Goal: Transaction & Acquisition: Obtain resource

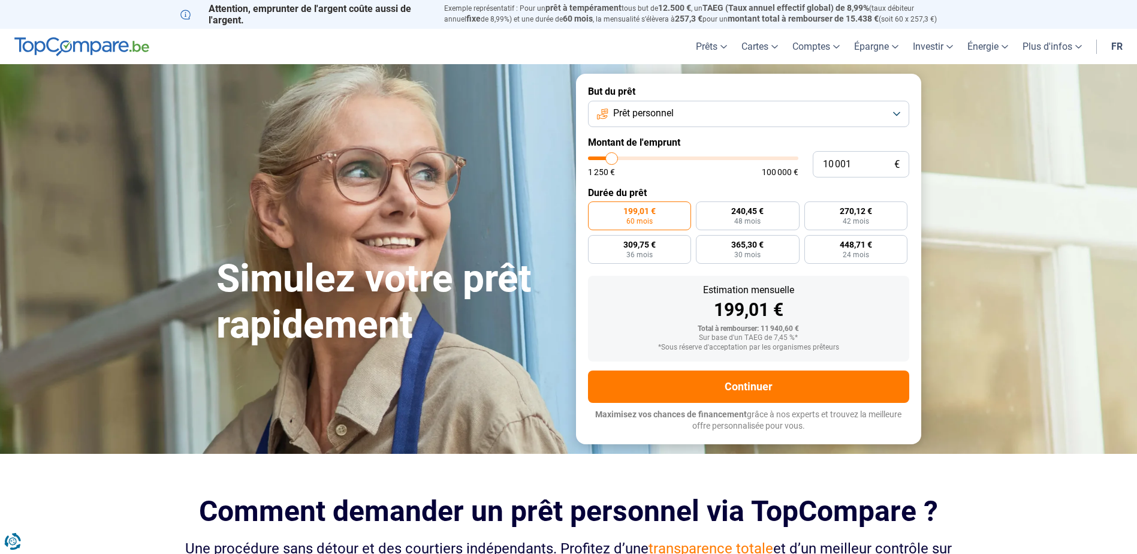
type input "9 750"
type input "9750"
type input "10 000"
type input "10000"
type input "10 500"
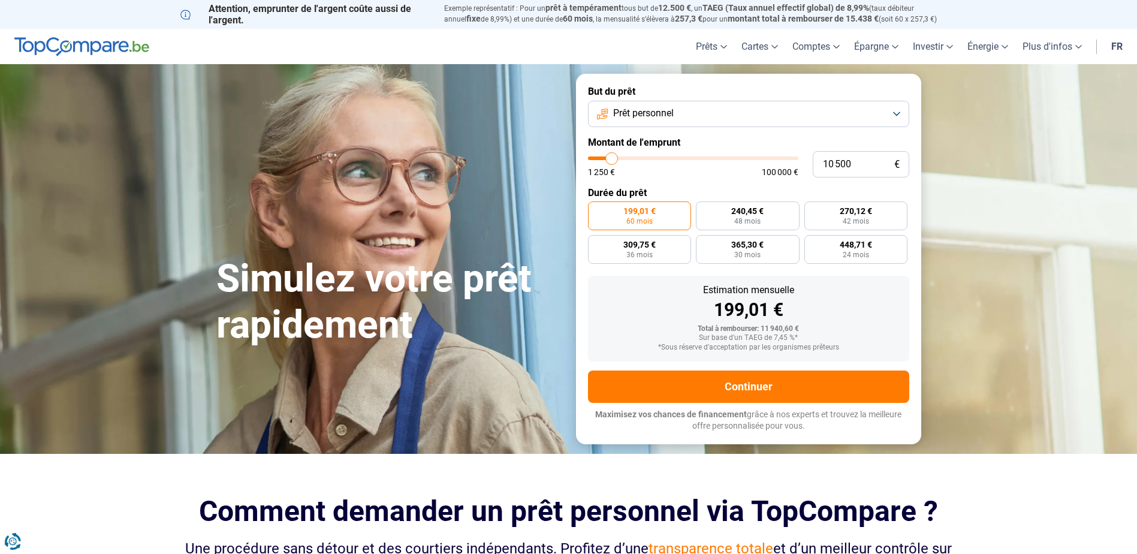
type input "10500"
type input "11 500"
type input "11500"
type input "13 500"
type input "13500"
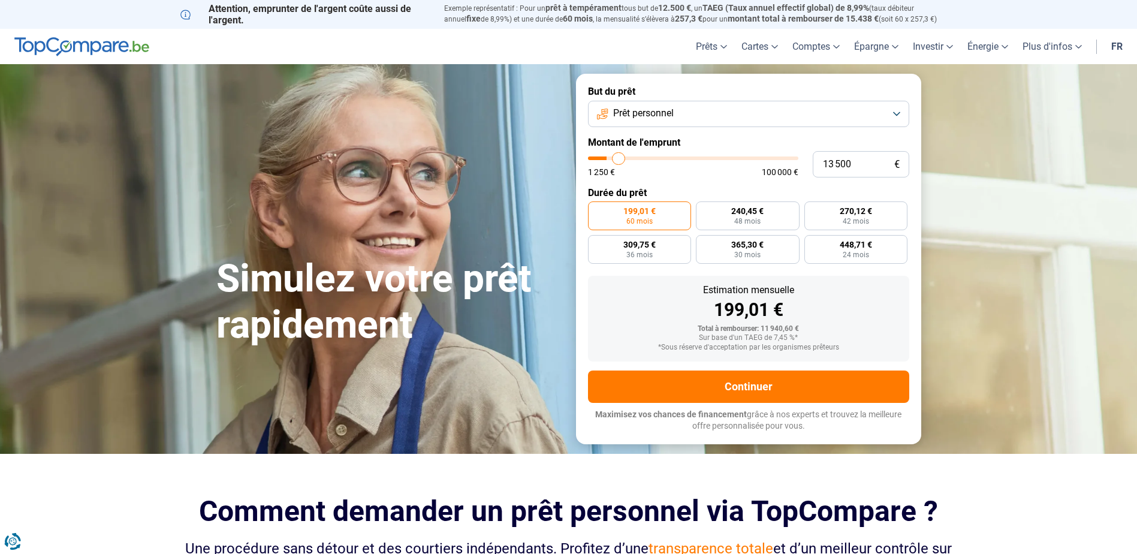
type input "17 000"
type input "17000"
type input "22 000"
type input "22000"
type input "28 750"
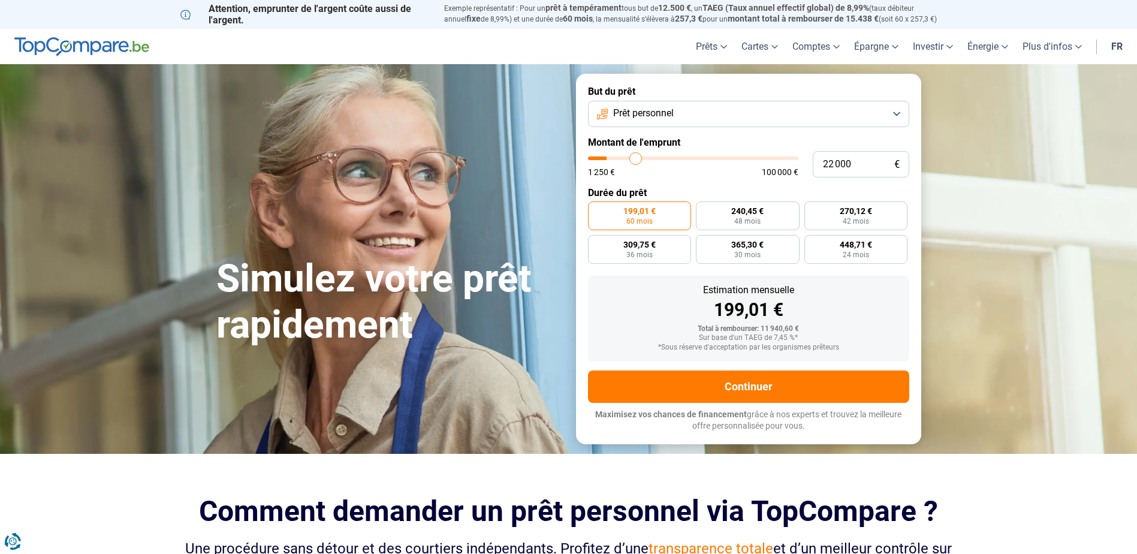
type input "28750"
type input "35 750"
type input "35750"
type input "44 000"
type input "44000"
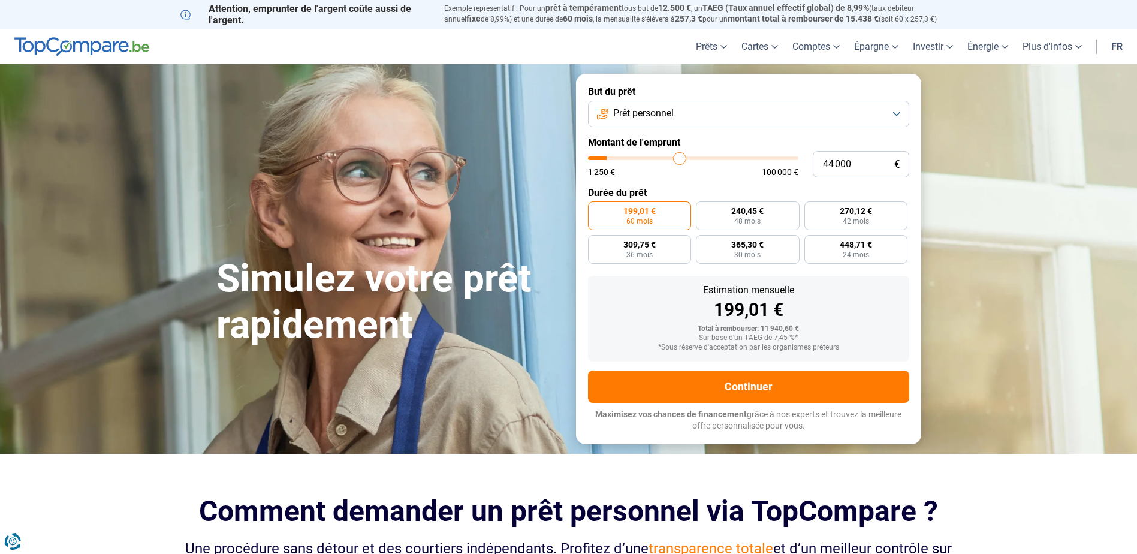
type input "52 000"
type input "52000"
type input "61 750"
type input "61750"
type input "66 500"
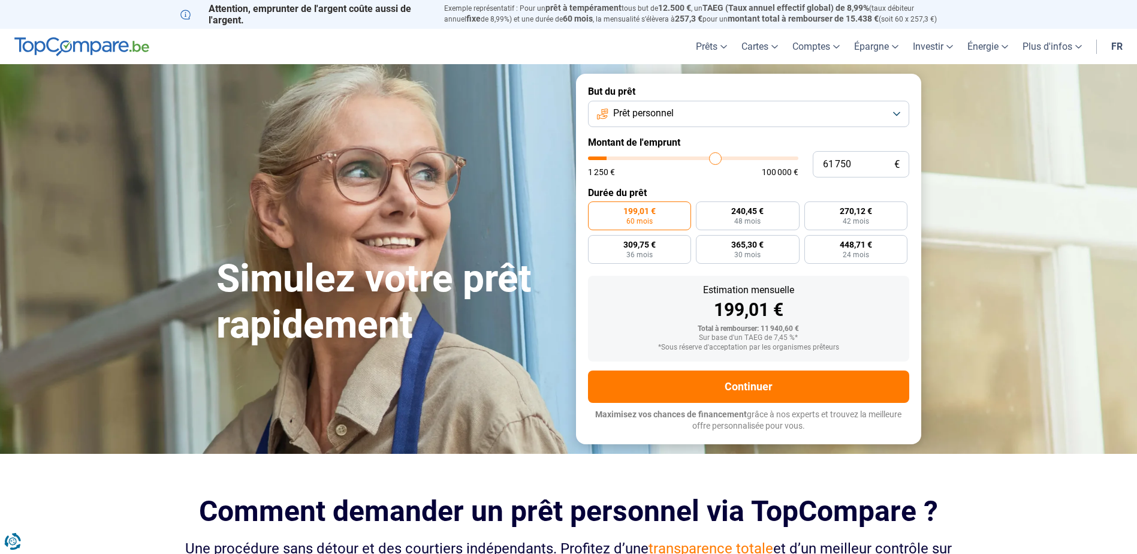
type input "66500"
type input "69 500"
type input "69500"
type input "71 000"
type input "71000"
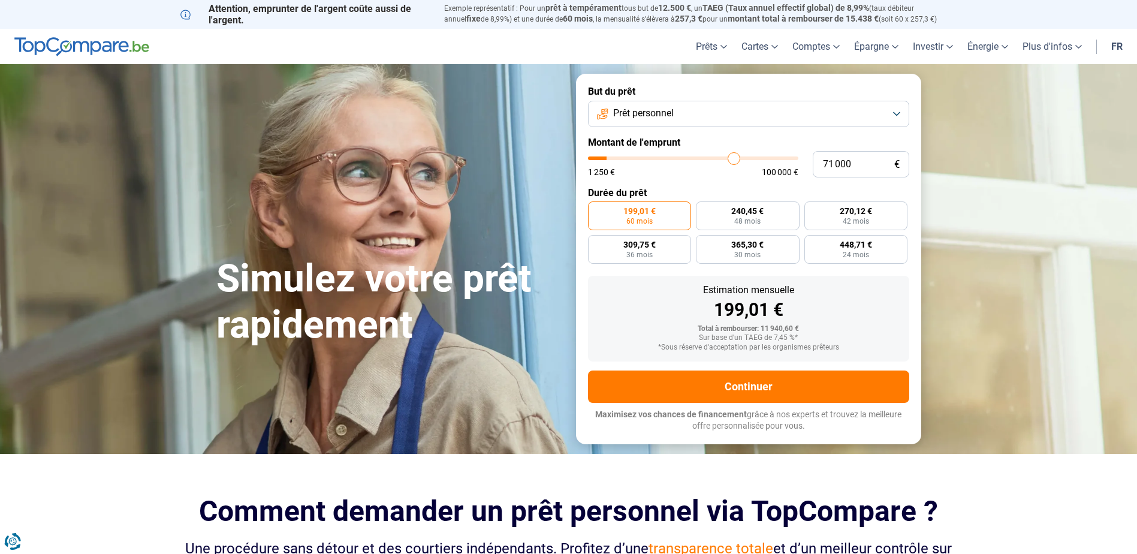
type input "71 750"
type input "71750"
type input "72 000"
type input "72000"
type input "72 250"
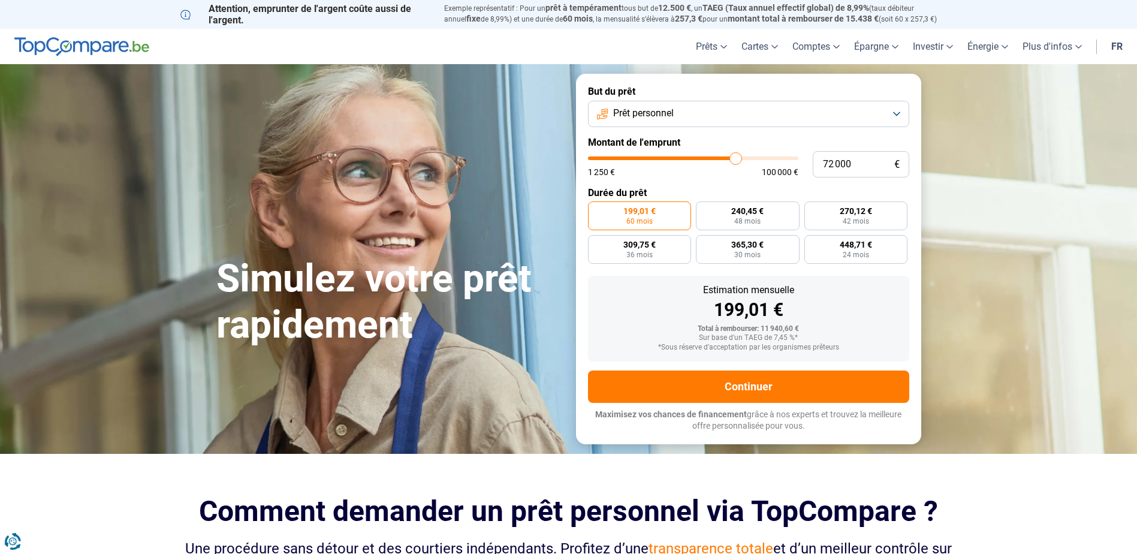
type input "72250"
type input "72 500"
type input "72500"
type input "72 250"
type input "72250"
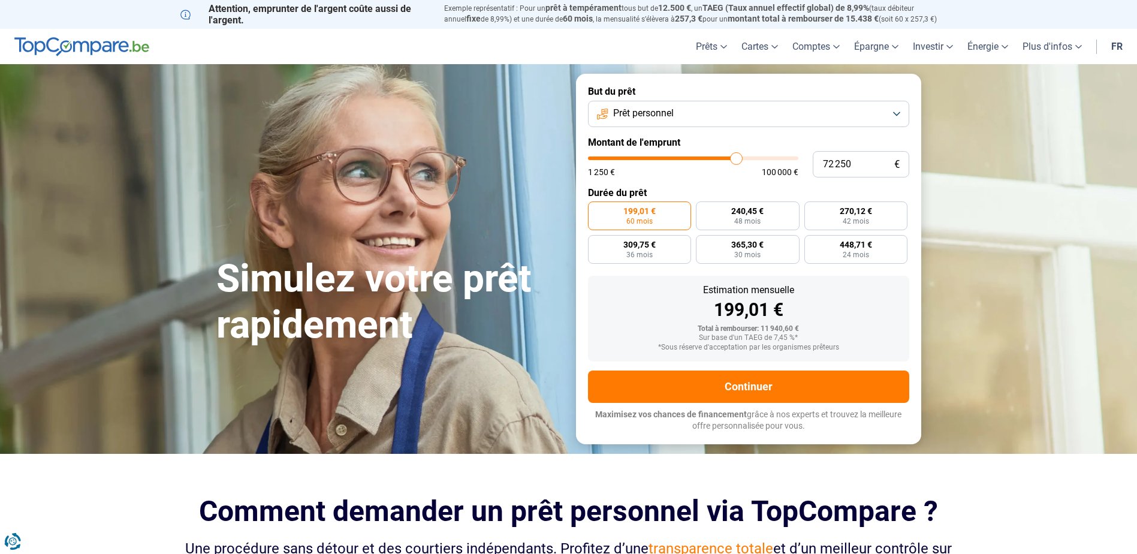
type input "72 000"
type input "72000"
type input "71 000"
type input "71000"
type input "70 500"
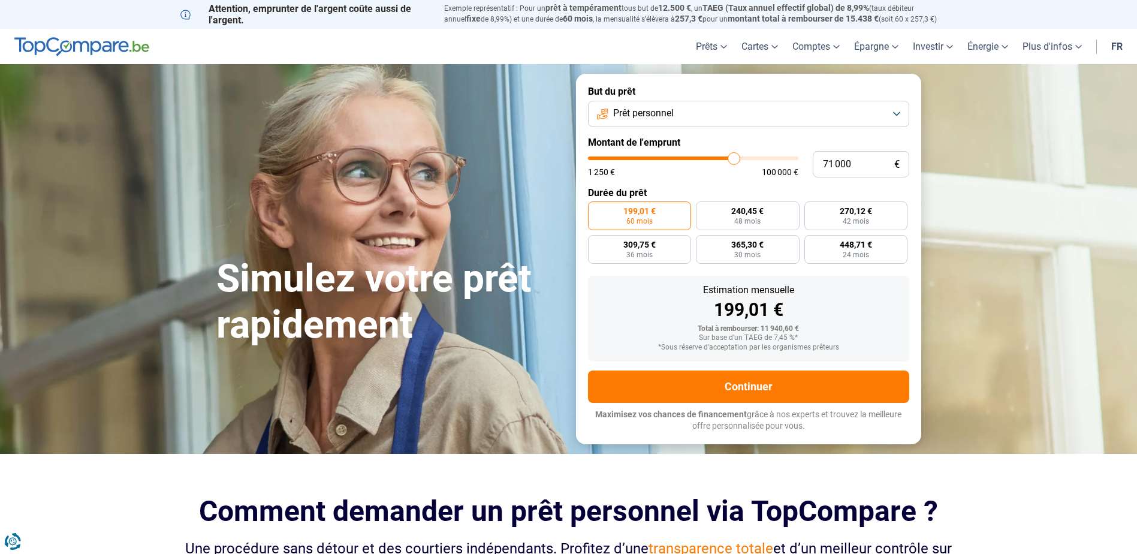
type input "70500"
type input "69 750"
type input "69750"
type input "69 500"
type input "69500"
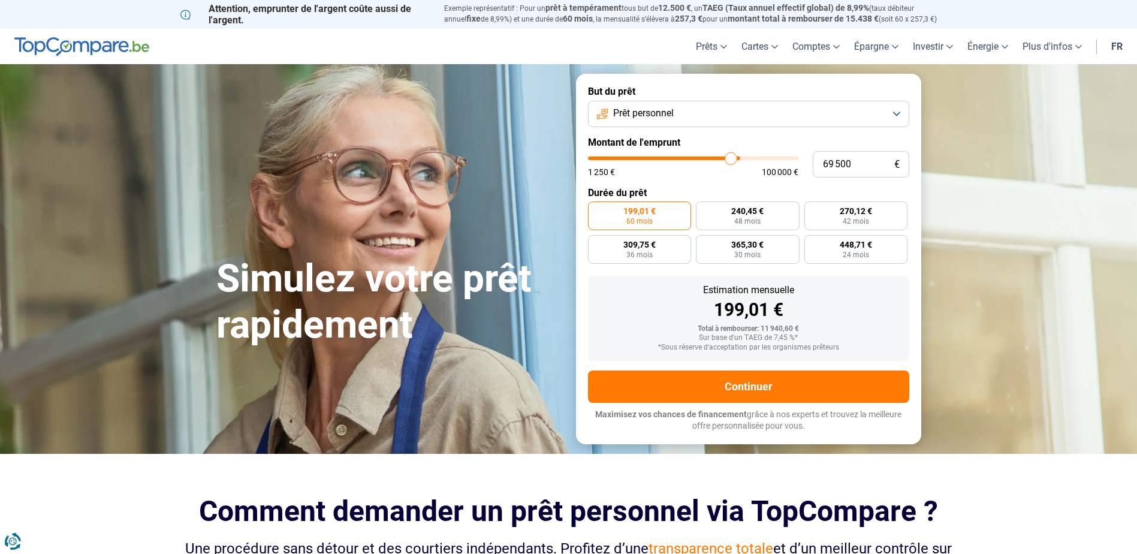
type input "69 000"
type input "69000"
type input "68 250"
type input "68250"
type input "67 500"
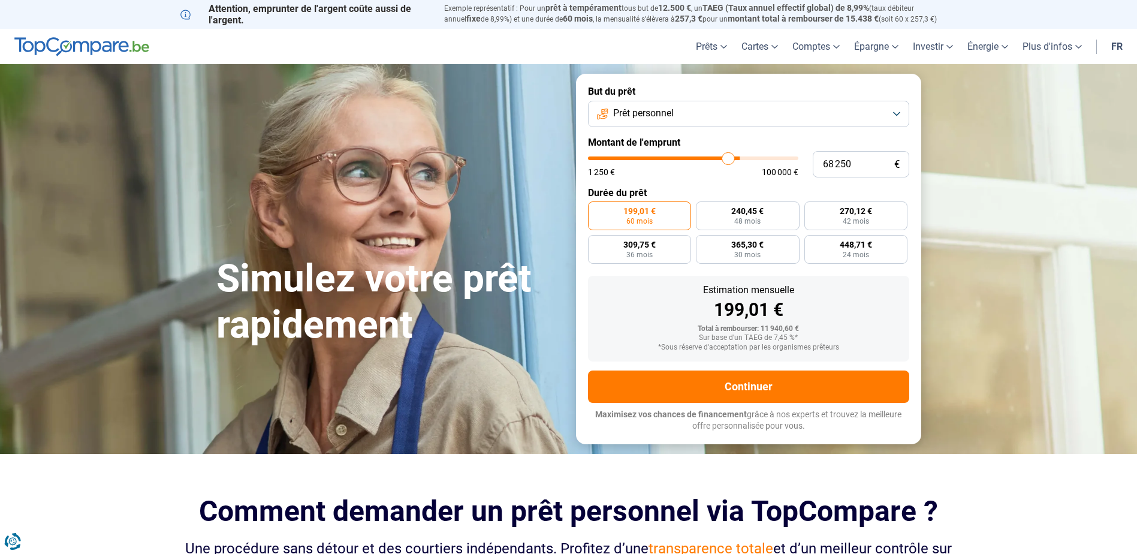
type input "67500"
type input "66 750"
type input "66750"
type input "66 250"
type input "66250"
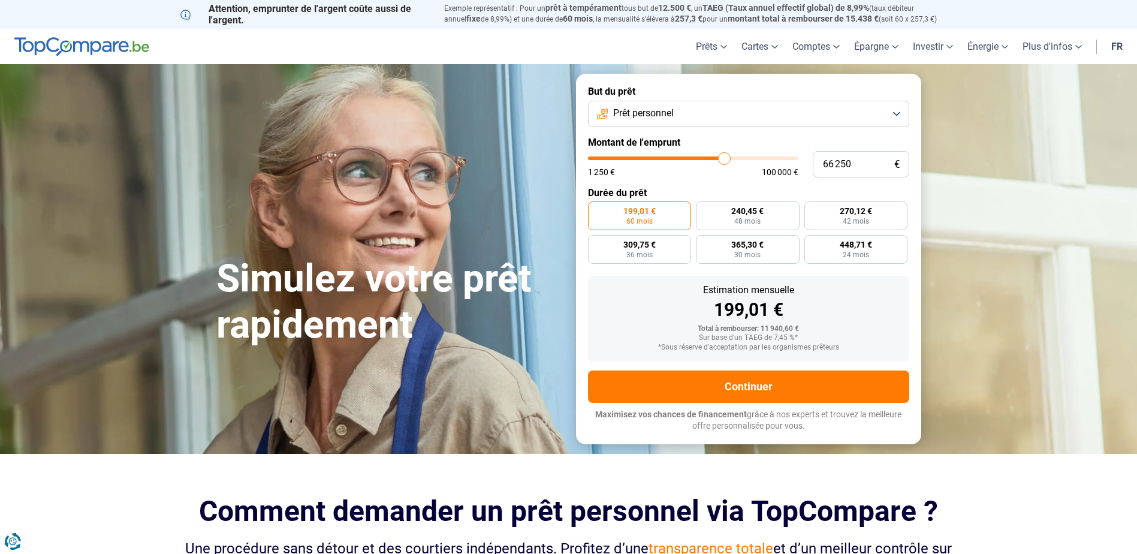
type input "65 250"
type input "65250"
type input "64 500"
type input "64500"
type input "63 250"
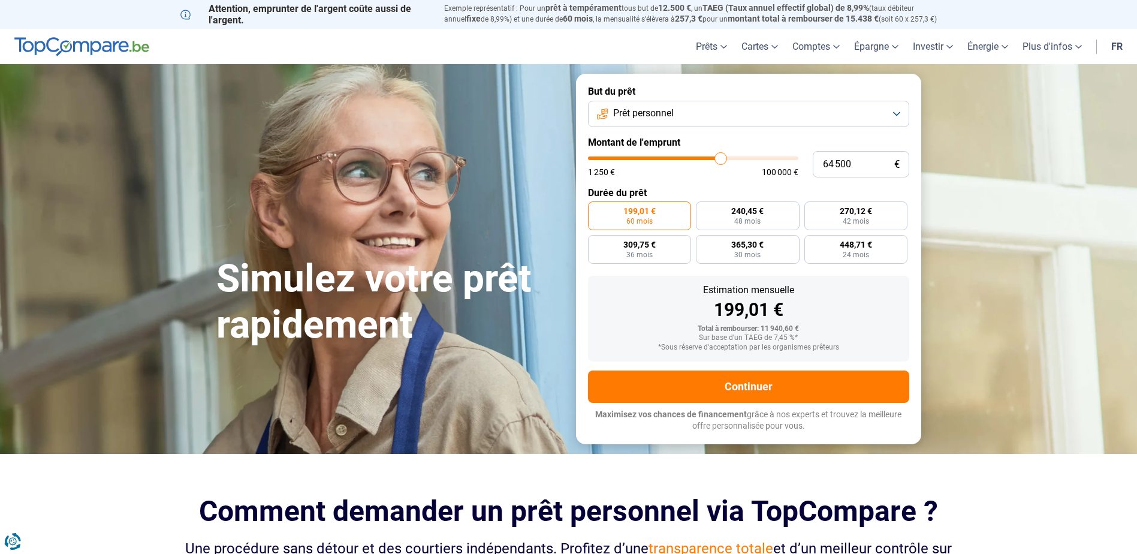
type input "63250"
type input "62 250"
type input "62250"
type input "61 500"
type input "61500"
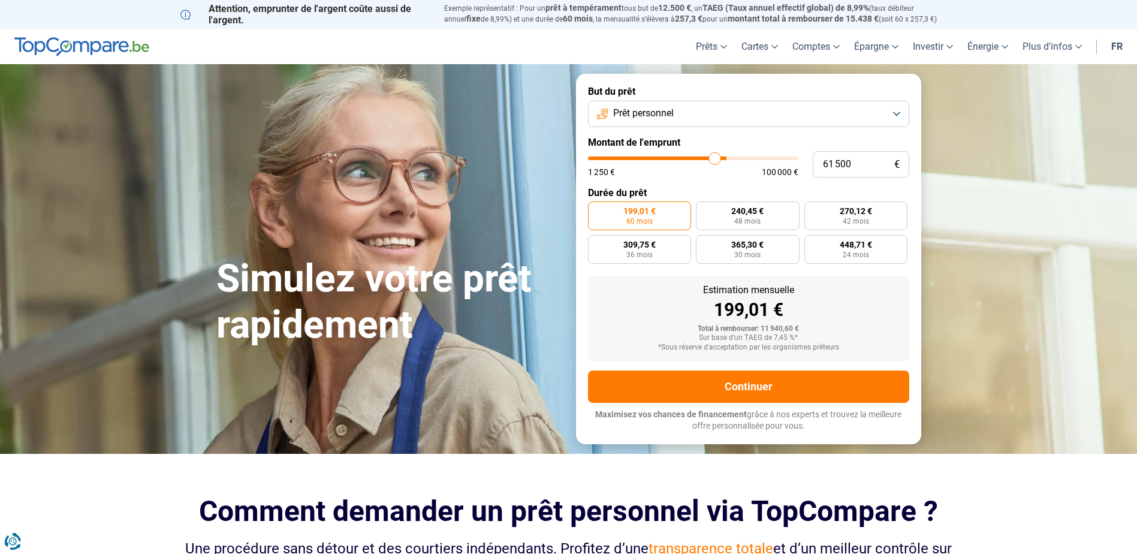
type input "60 500"
type input "60500"
type input "59 500"
type input "59500"
type input "58 750"
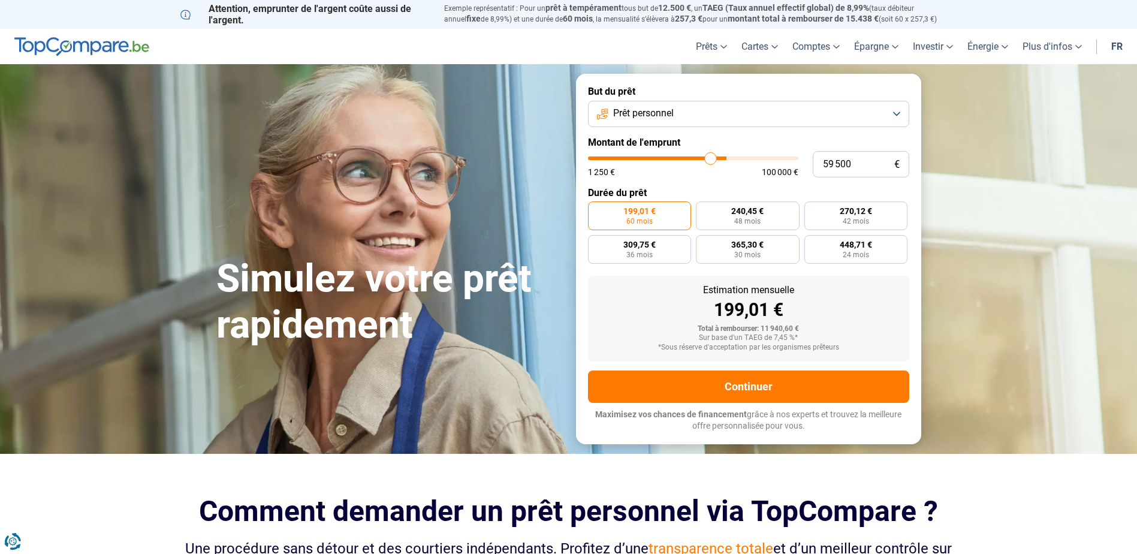
type input "58750"
type input "57 000"
type input "57000"
type input "56 000"
type input "56000"
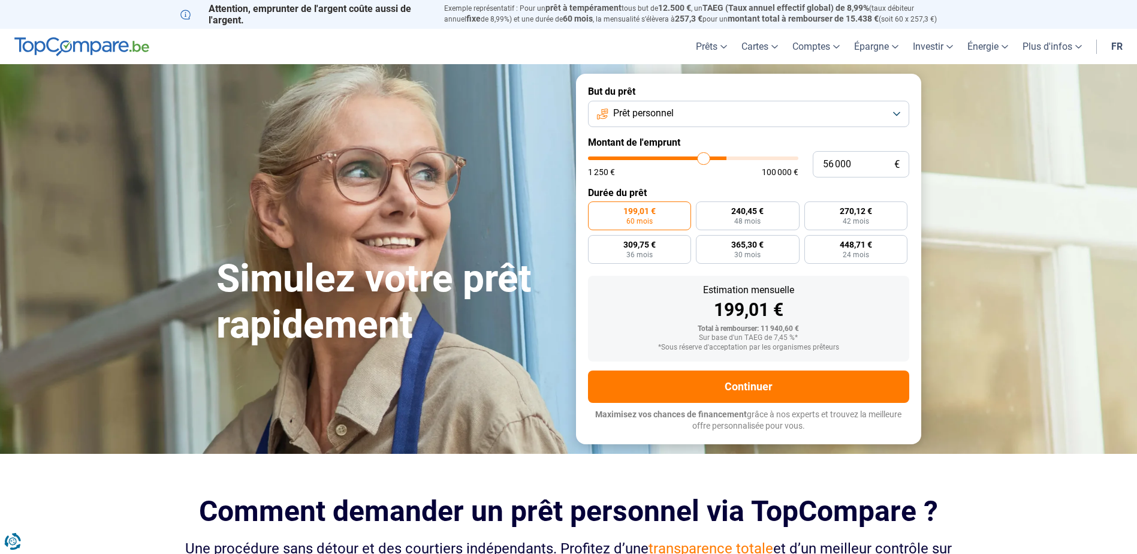
type input "54 750"
type input "54750"
type input "53 250"
type input "53250"
type input "52 000"
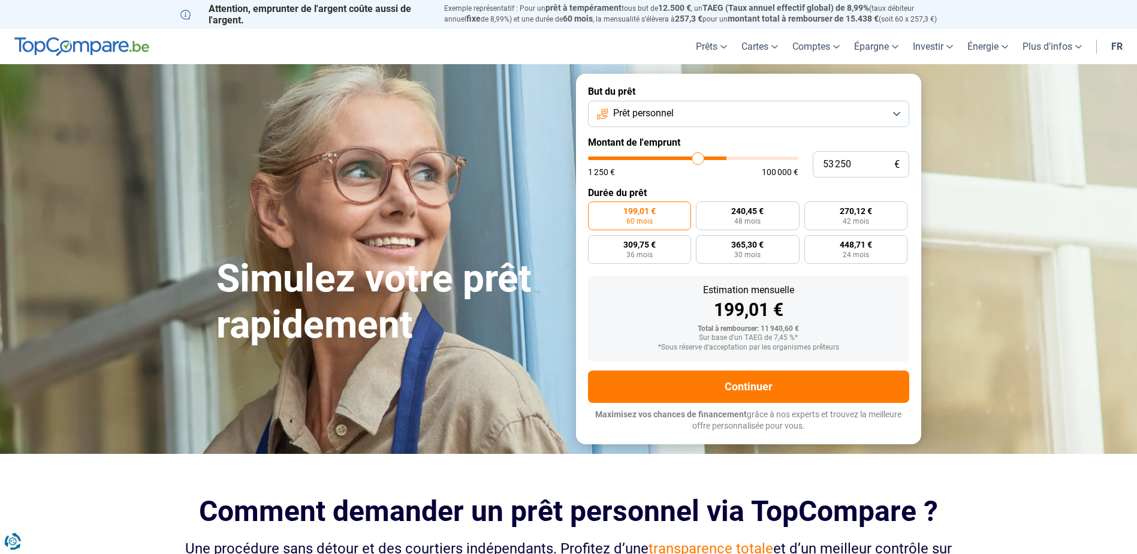
type input "52000"
type input "51 000"
type input "51000"
type input "50 000"
type input "50000"
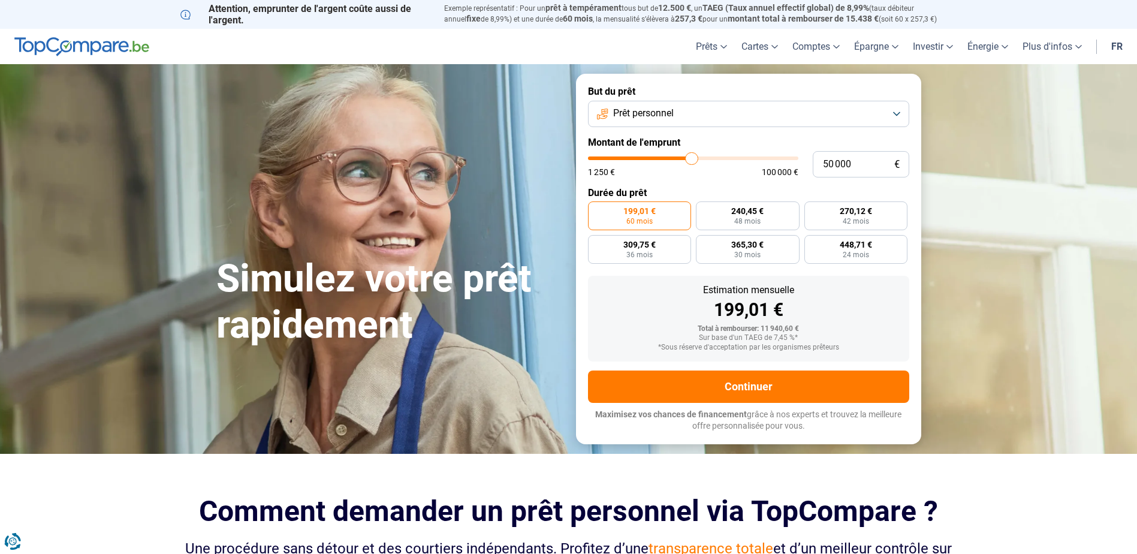
type input "49 000"
type input "49000"
type input "48 500"
type input "48500"
type input "48 000"
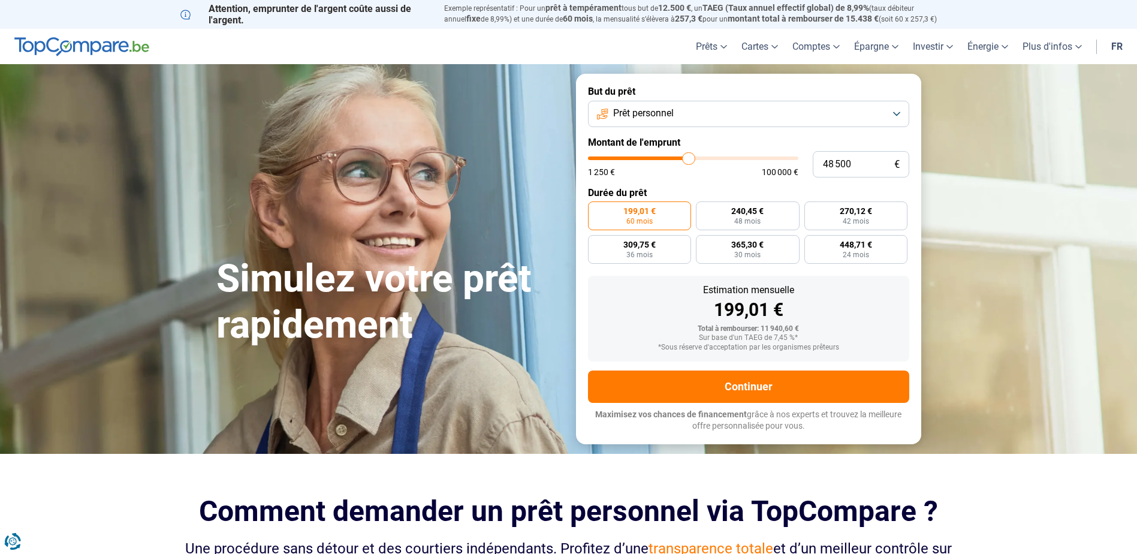
type input "48000"
type input "47 500"
type input "47500"
type input "47 000"
type input "47000"
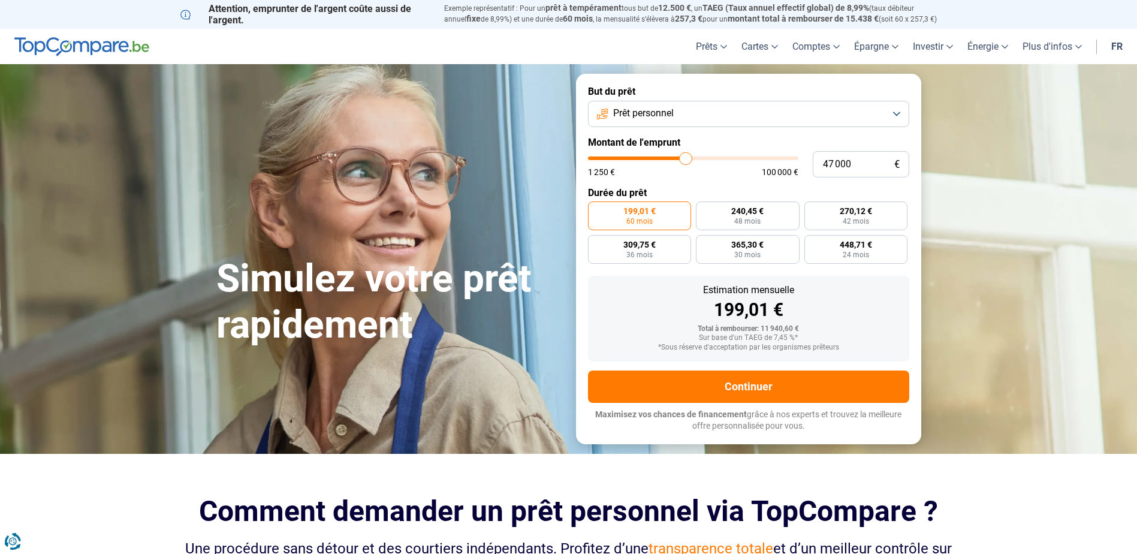
type input "46 500"
type input "46500"
type input "46 000"
type input "46000"
type input "45 750"
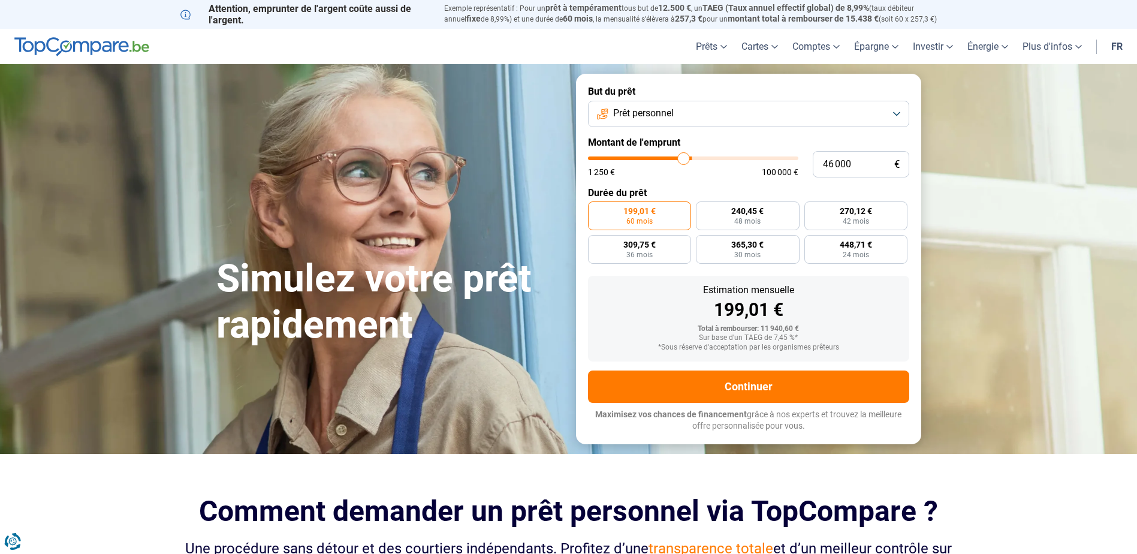
type input "45750"
type input "45 500"
type input "45500"
type input "45 250"
type input "45250"
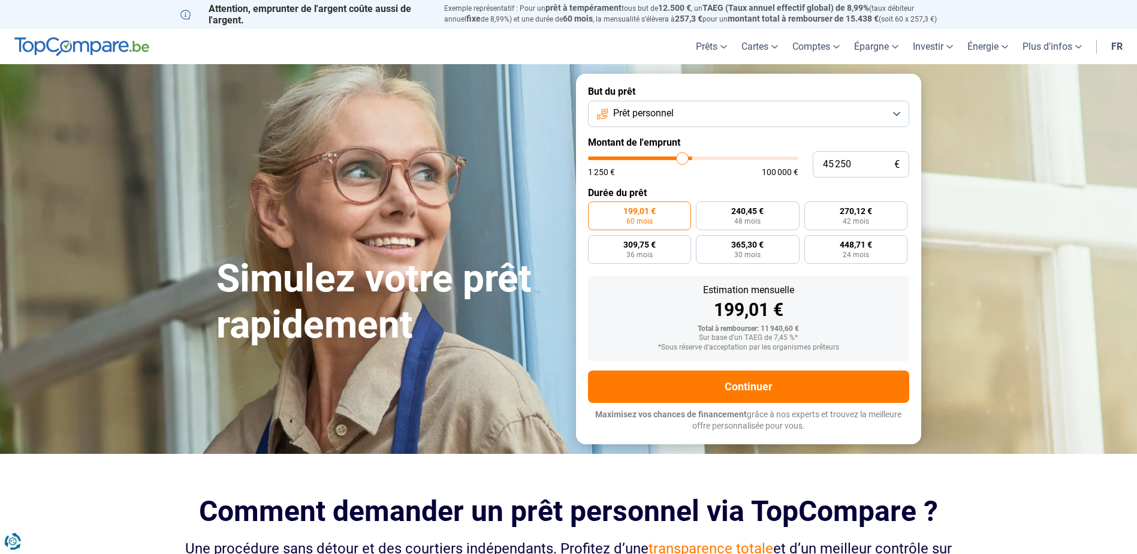
type input "45 000"
type input "45000"
type input "44 500"
type input "44500"
type input "44 250"
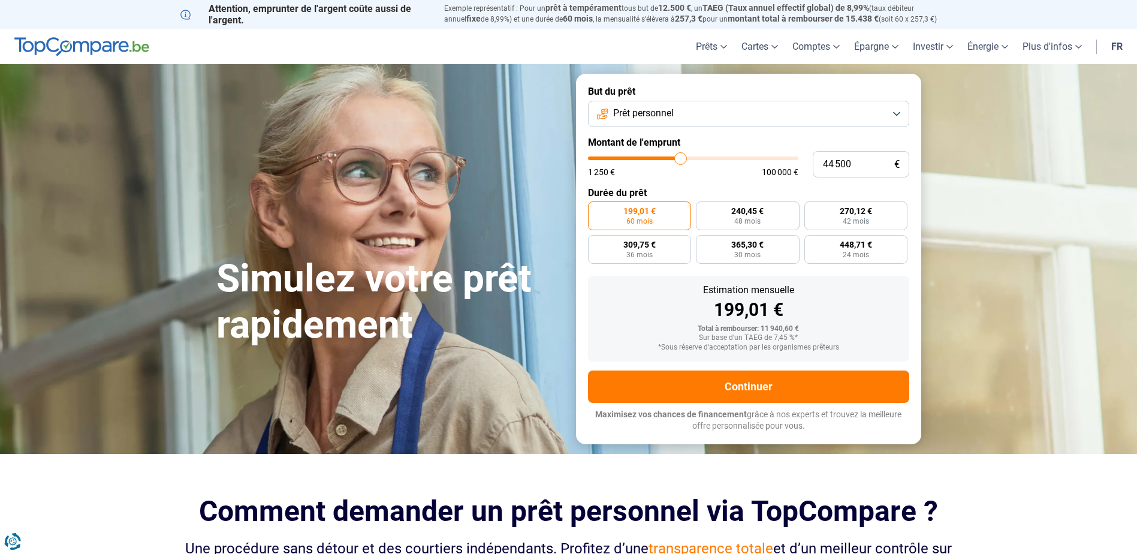
type input "44250"
type input "44 000"
type input "44000"
type input "43 750"
type input "43750"
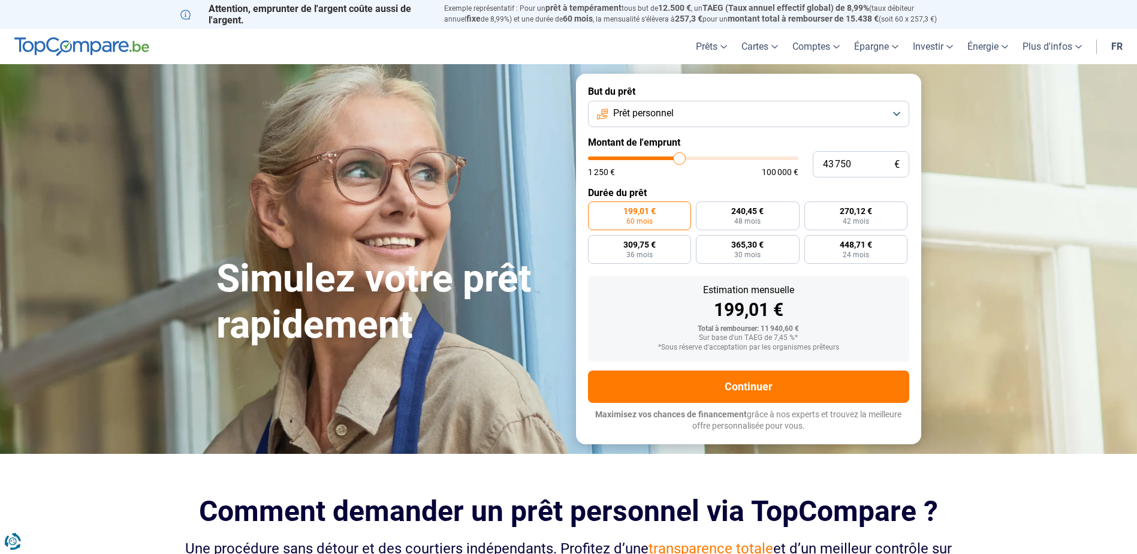
type input "43 500"
type input "43500"
type input "43 000"
type input "43000"
type input "42 500"
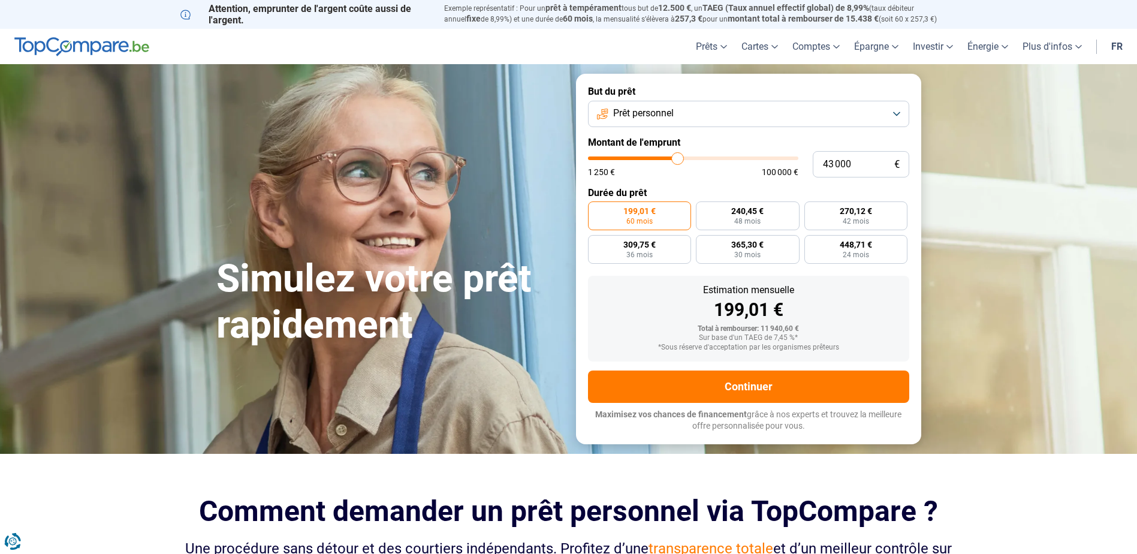
type input "42500"
type input "42 000"
type input "42000"
type input "41 500"
type input "41500"
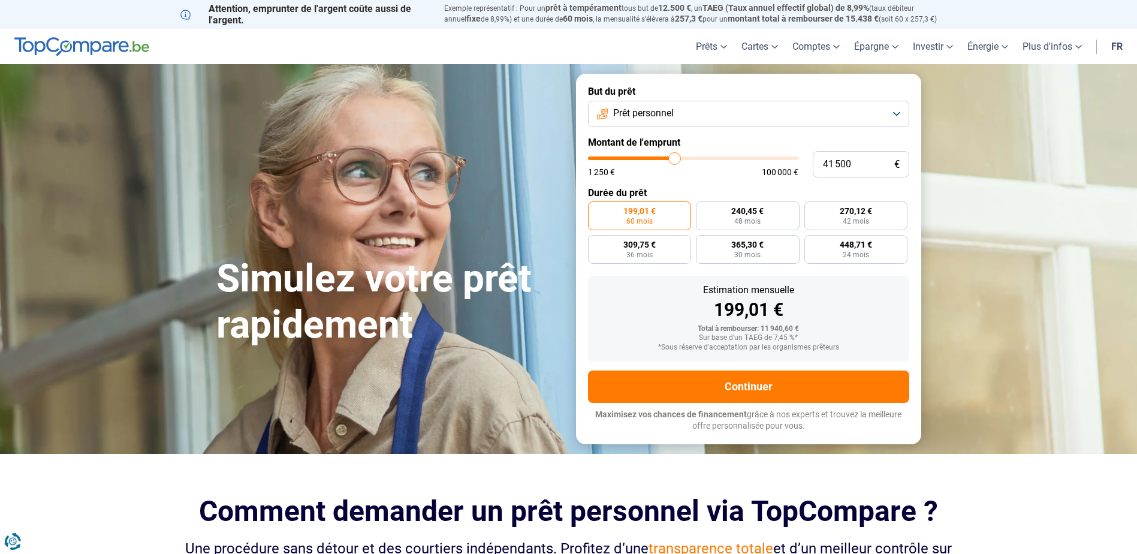
type input "41 250"
type input "41250"
type input "41 000"
type input "41000"
type input "40 750"
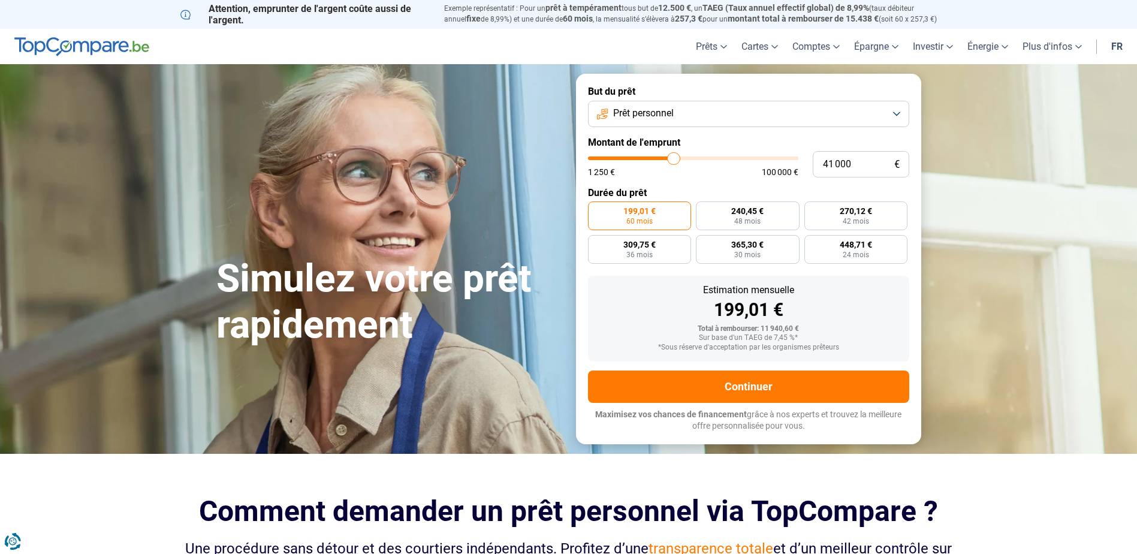
type input "40750"
type input "40 250"
type input "40250"
type input "40 000"
type input "40000"
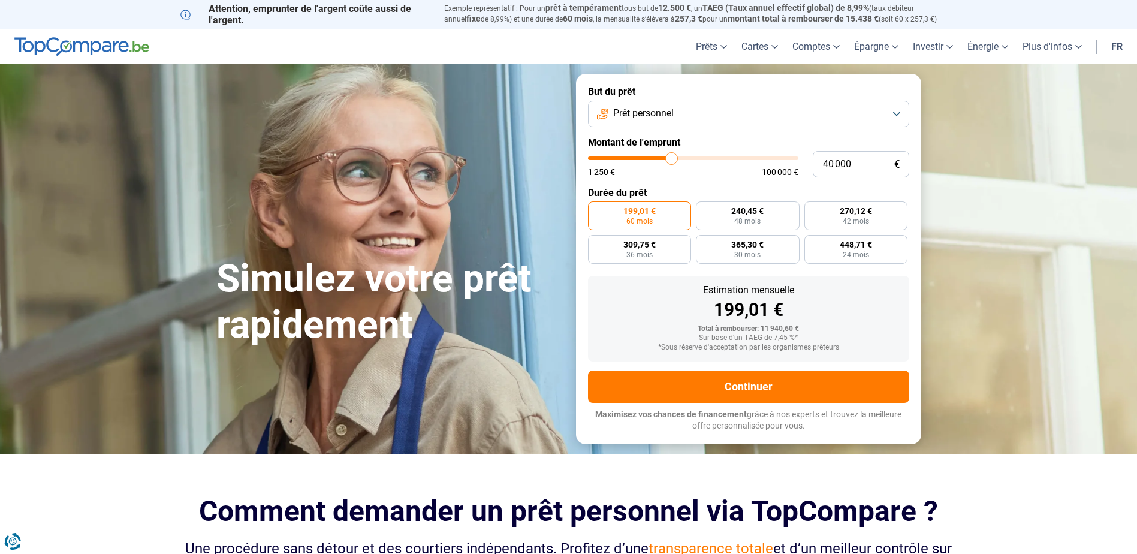
type input "39 750"
type input "39750"
type input "39 500"
type input "39500"
type input "39 250"
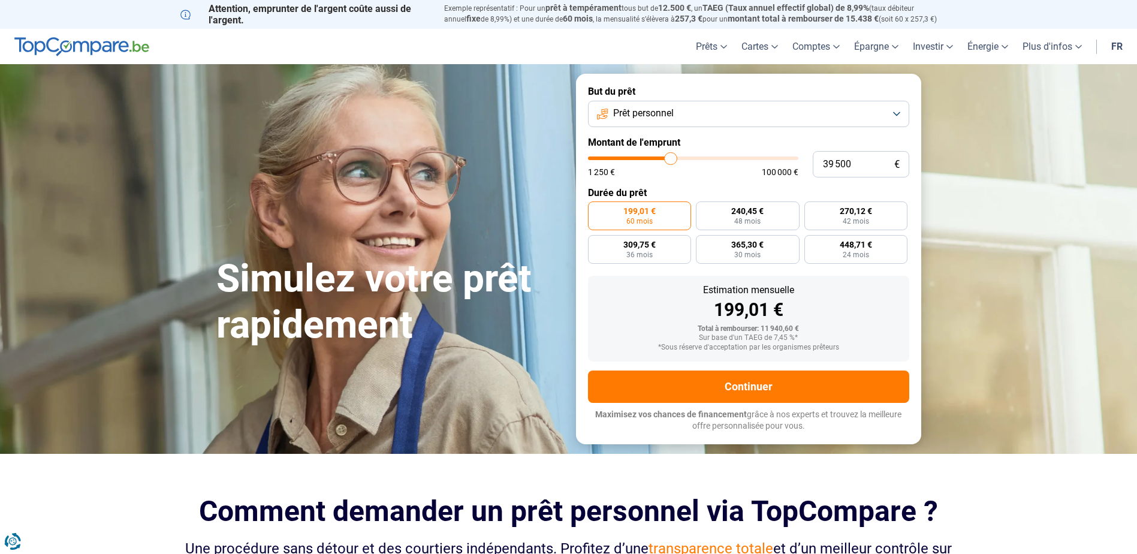
type input "39250"
type input "38 250"
type input "38250"
type input "38 000"
type input "38000"
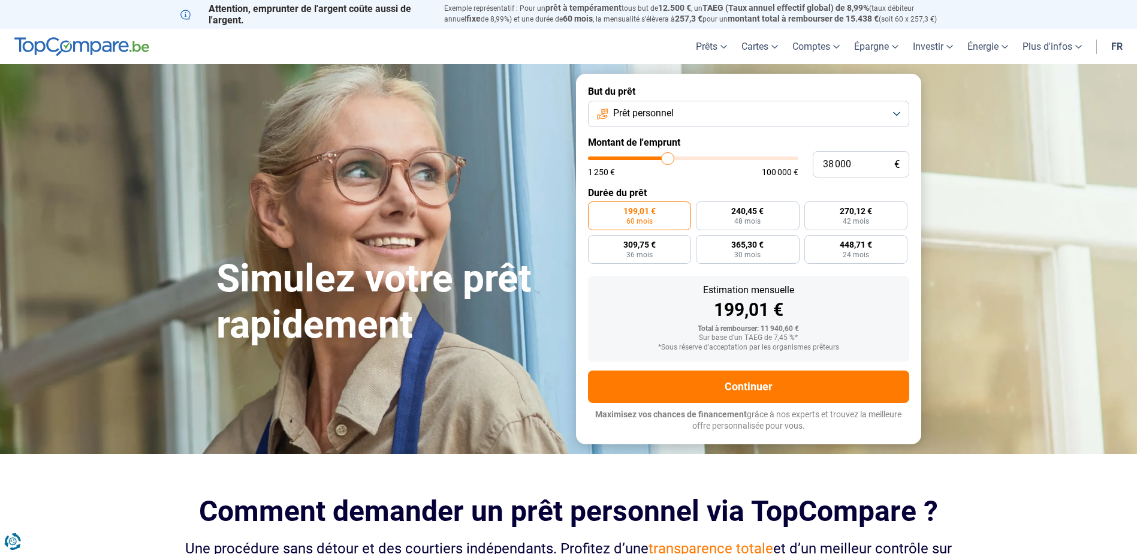
type input "37 250"
type input "37250"
type input "37 000"
type input "37000"
type input "36 750"
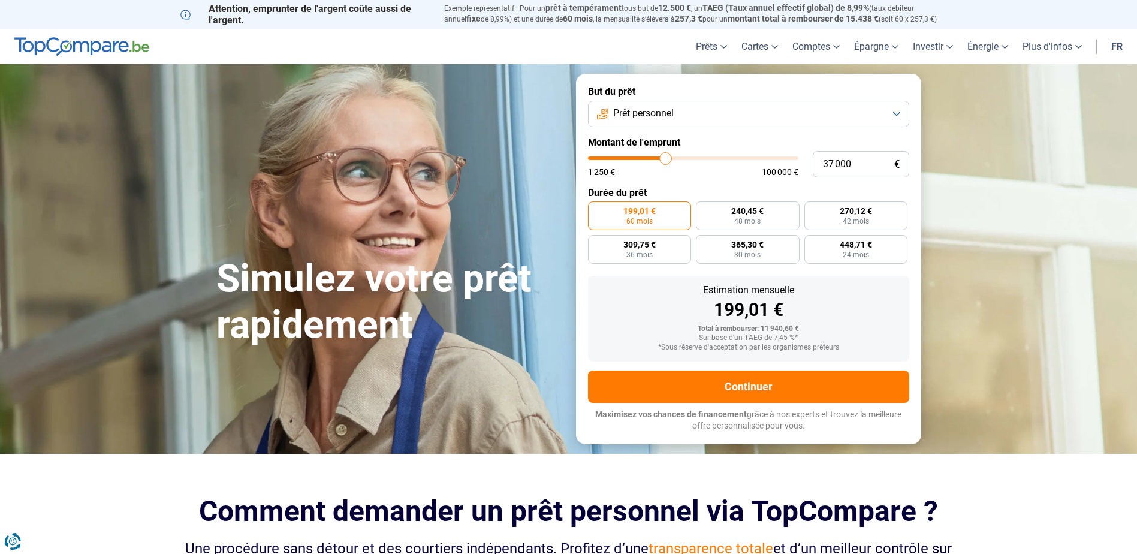
type input "36750"
type input "36 500"
type input "36500"
type input "36 250"
type input "36250"
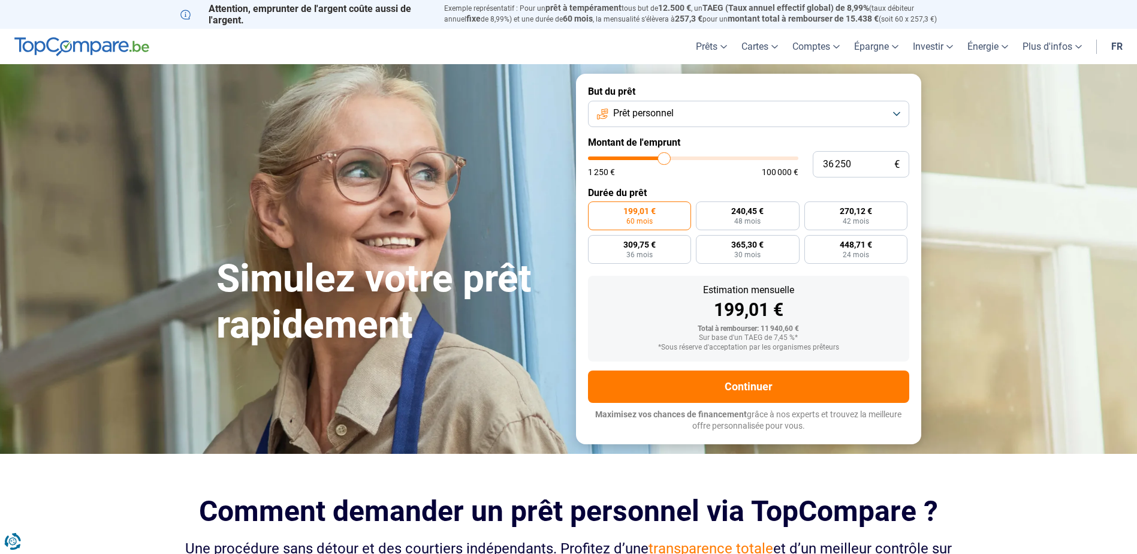
type input "35 750"
type input "35750"
type input "35 500"
type input "35500"
type input "35 250"
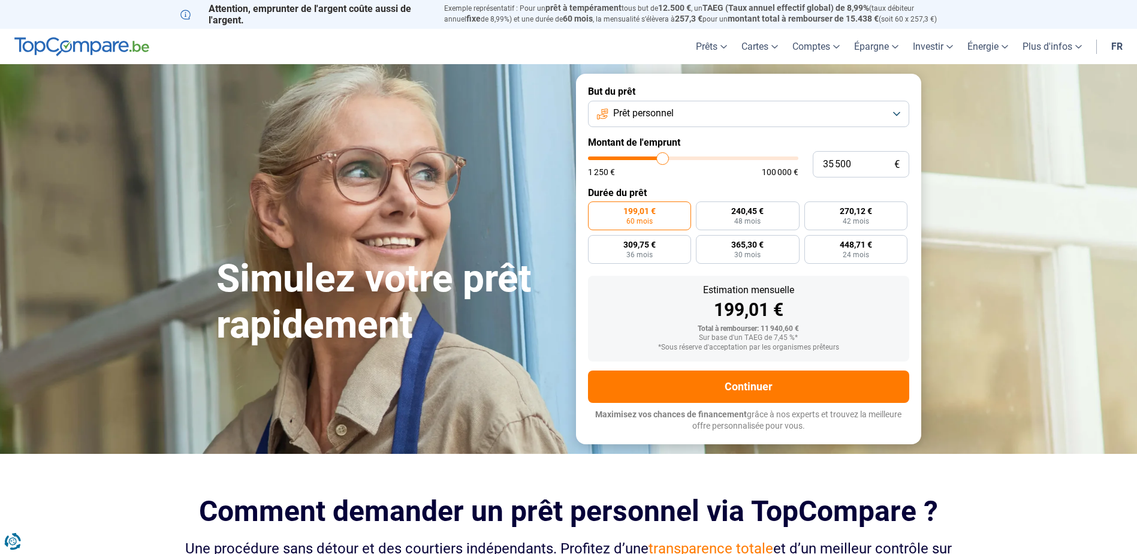
type input "35250"
type input "35 000"
type input "35000"
type input "34 750"
type input "34750"
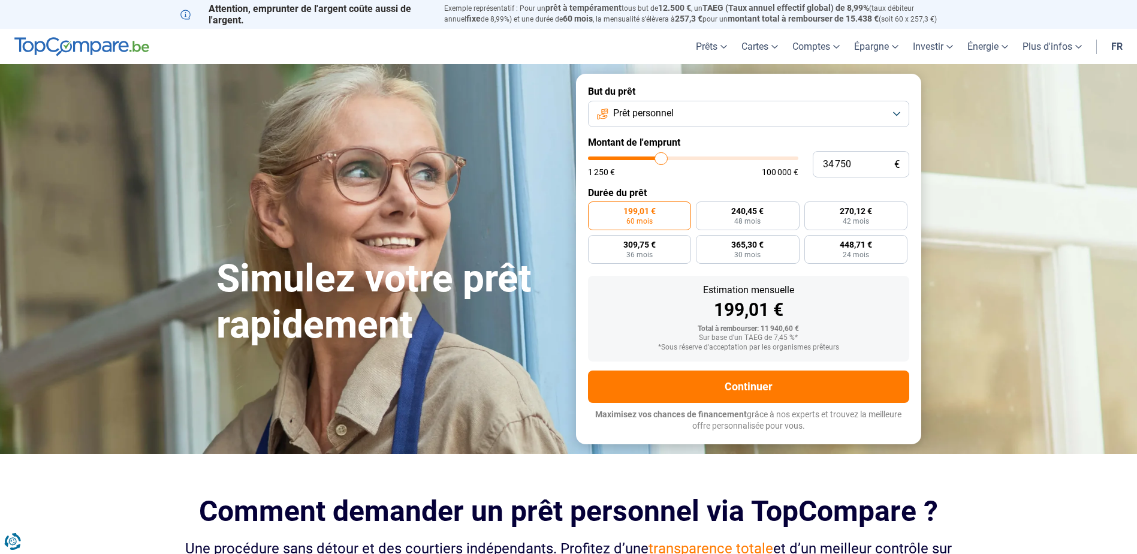
type input "34 250"
type input "34250"
type input "34 000"
type input "34000"
type input "33 750"
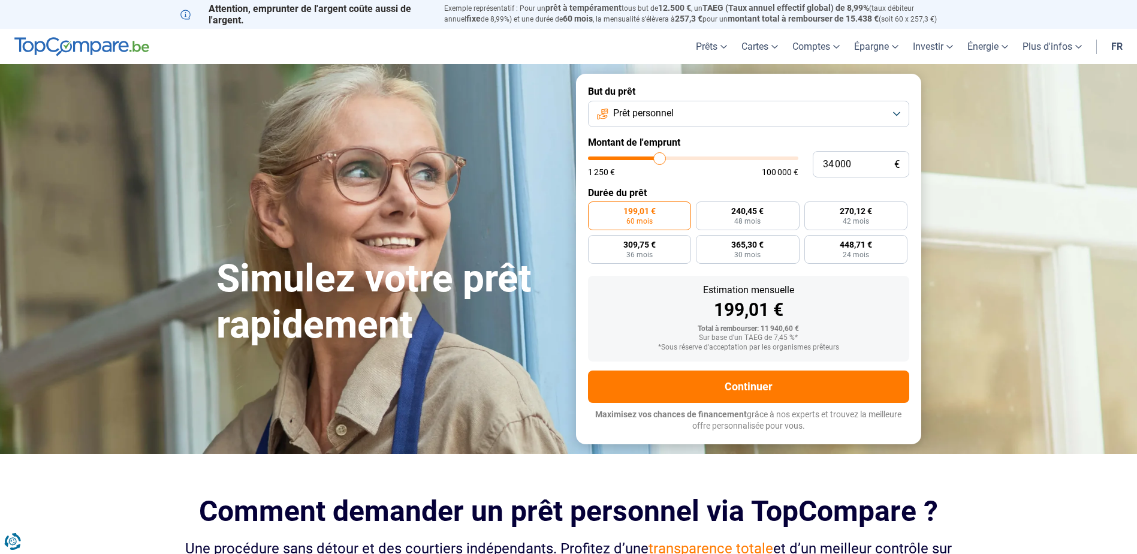
type input "33750"
type input "33 500"
type input "33500"
type input "33 250"
type input "33250"
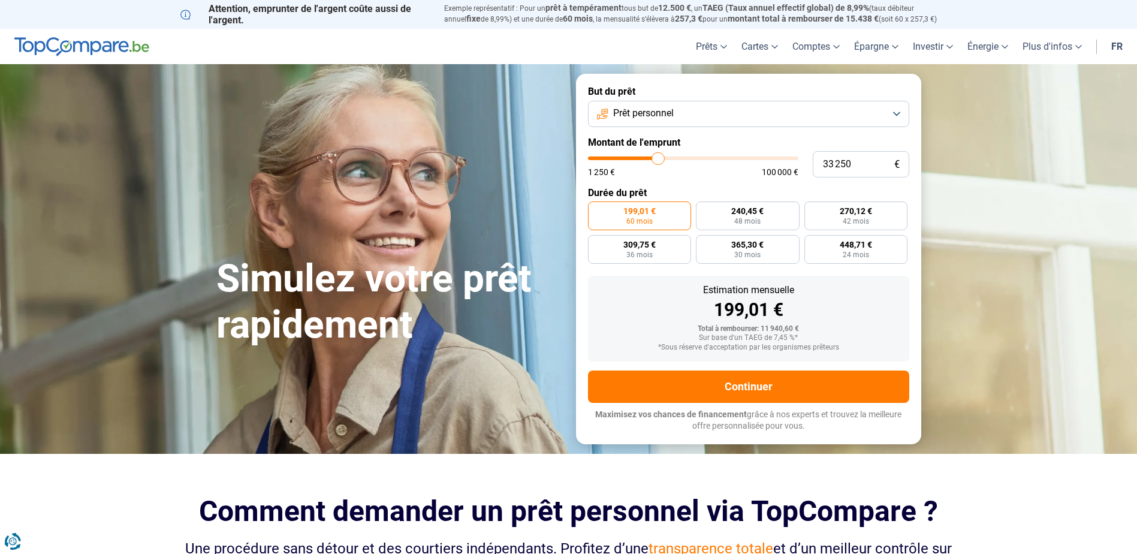
type input "32 750"
type input "32750"
type input "32 250"
type input "32250"
type input "32 000"
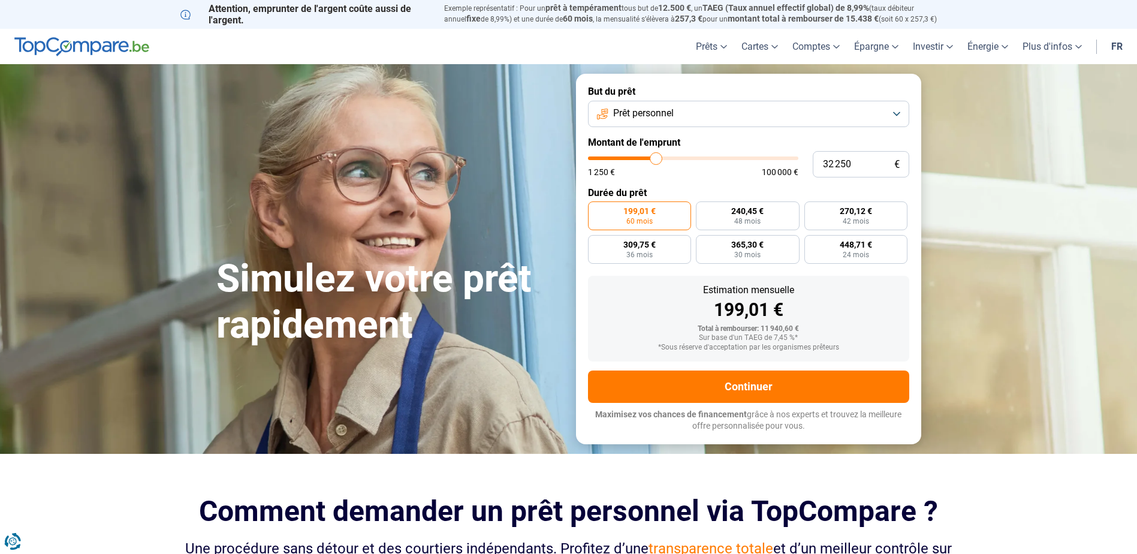
type input "32000"
type input "31 750"
type input "31750"
type input "31 250"
type input "31250"
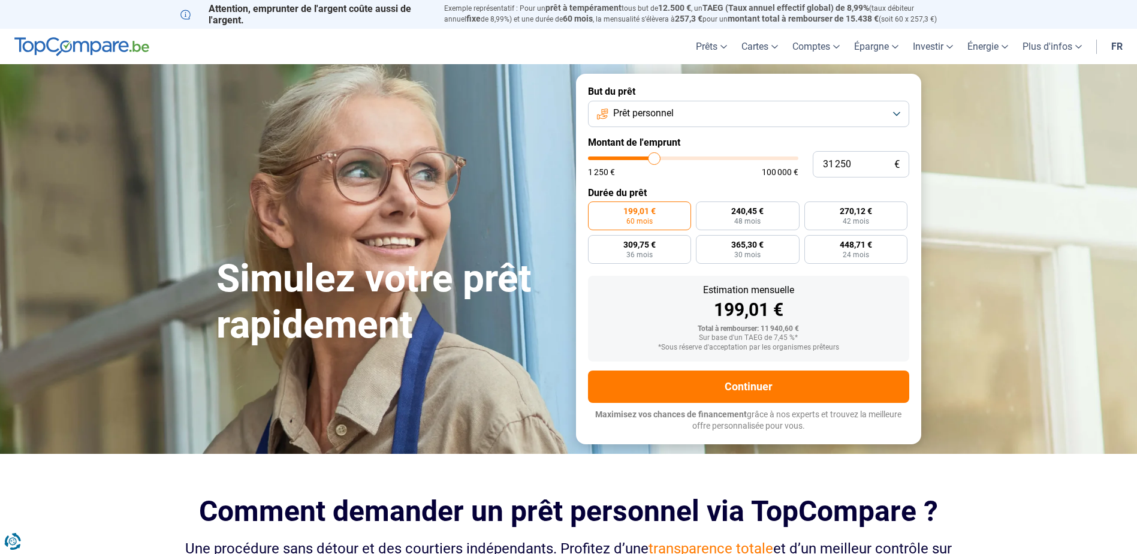
type input "31 000"
type input "31000"
type input "30 750"
type input "30750"
type input "30 500"
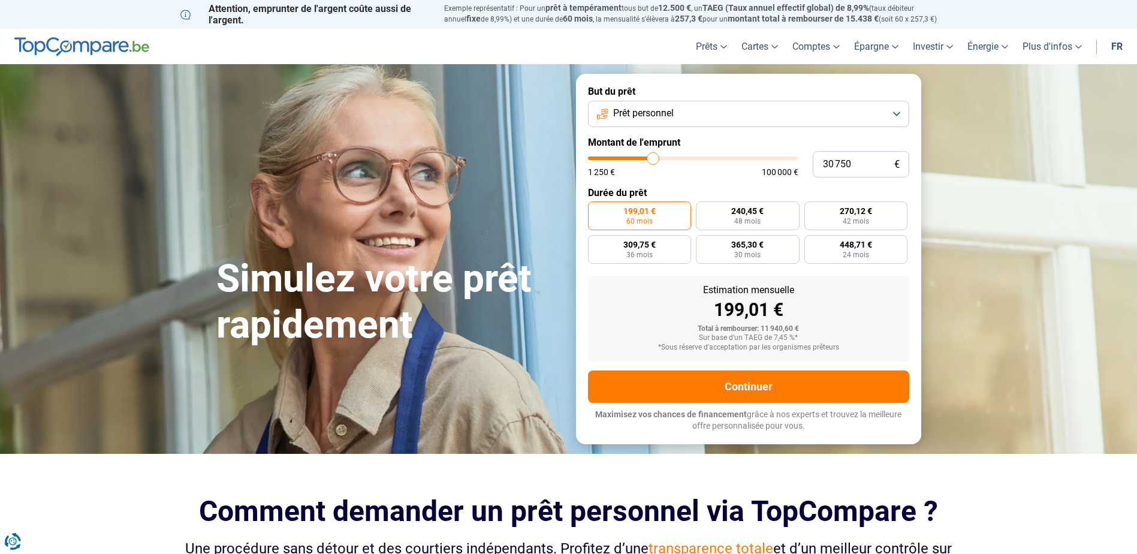
type input "30500"
type input "30 250"
type input "30250"
type input "29 750"
type input "29750"
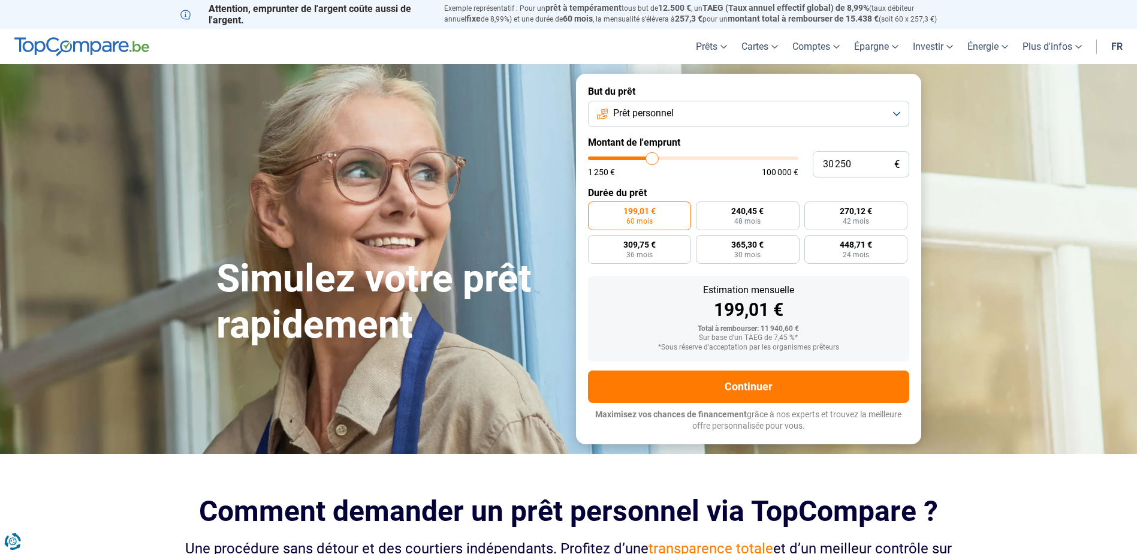
drag, startPoint x: 611, startPoint y: 161, endPoint x: 652, endPoint y: 178, distance: 44.8
click at [652, 160] on input "range" at bounding box center [693, 158] width 210 height 4
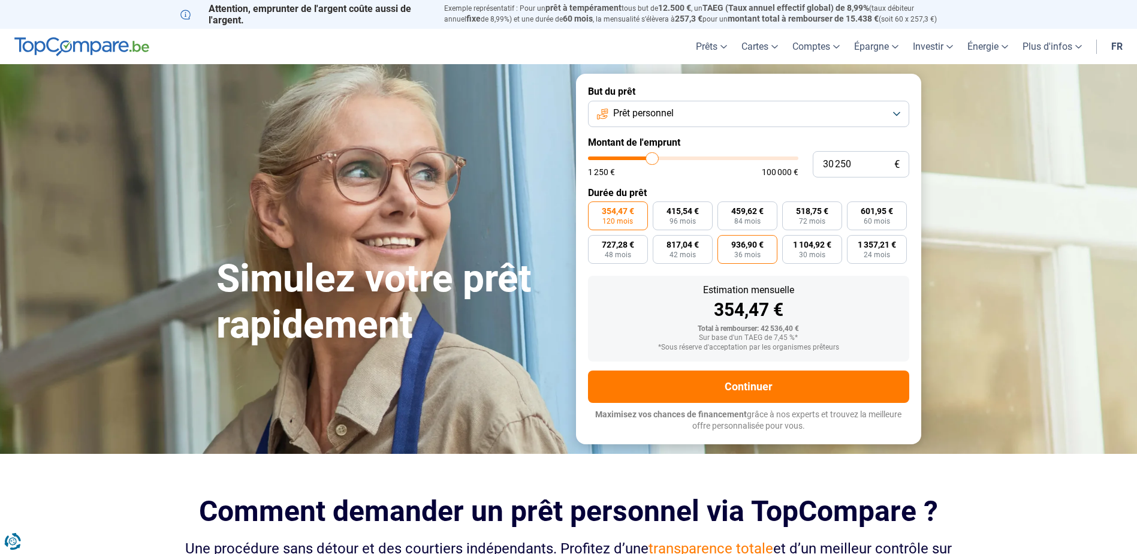
click at [745, 248] on span "936,90 €" at bounding box center [747, 244] width 32 height 8
click at [725, 243] on input "936,90 € 36 mois" at bounding box center [721, 239] width 8 height 8
click at [809, 253] on span "30 mois" at bounding box center [812, 254] width 26 height 7
click at [790, 243] on input "1 104,92 € 30 mois" at bounding box center [786, 239] width 8 height 8
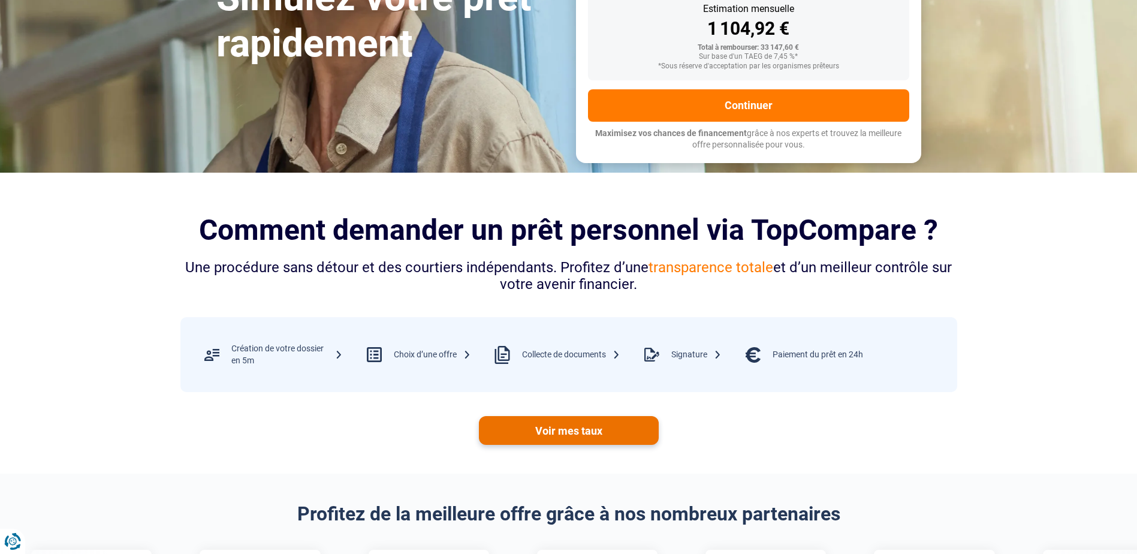
scroll to position [180, 0]
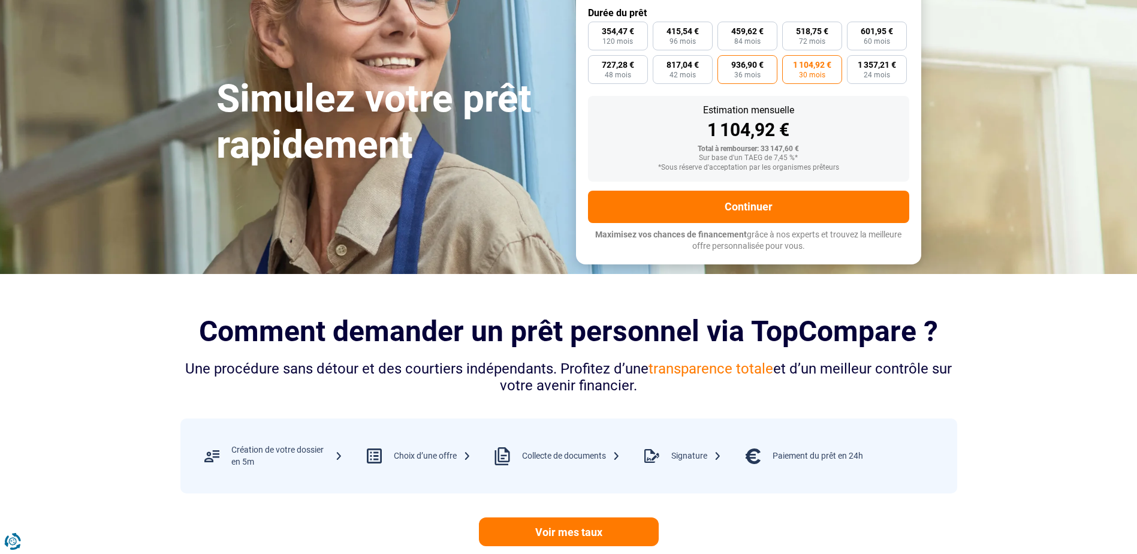
click at [748, 74] on span "36 mois" at bounding box center [747, 74] width 26 height 7
click at [725, 63] on input "936,90 € 36 mois" at bounding box center [721, 59] width 8 height 8
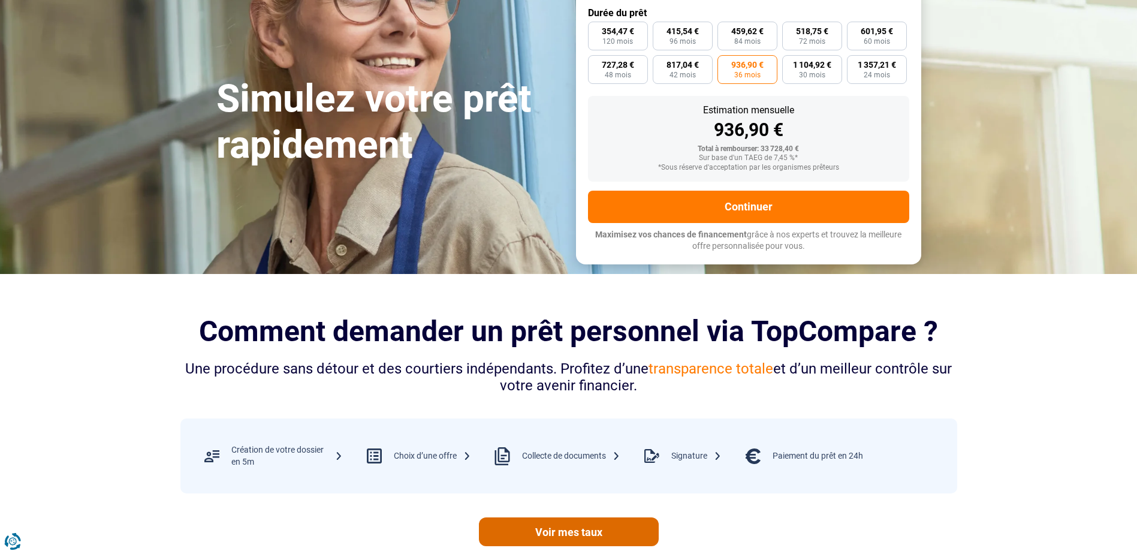
click at [569, 538] on link "Voir mes taux" at bounding box center [569, 531] width 180 height 29
